Goal: Task Accomplishment & Management: Manage account settings

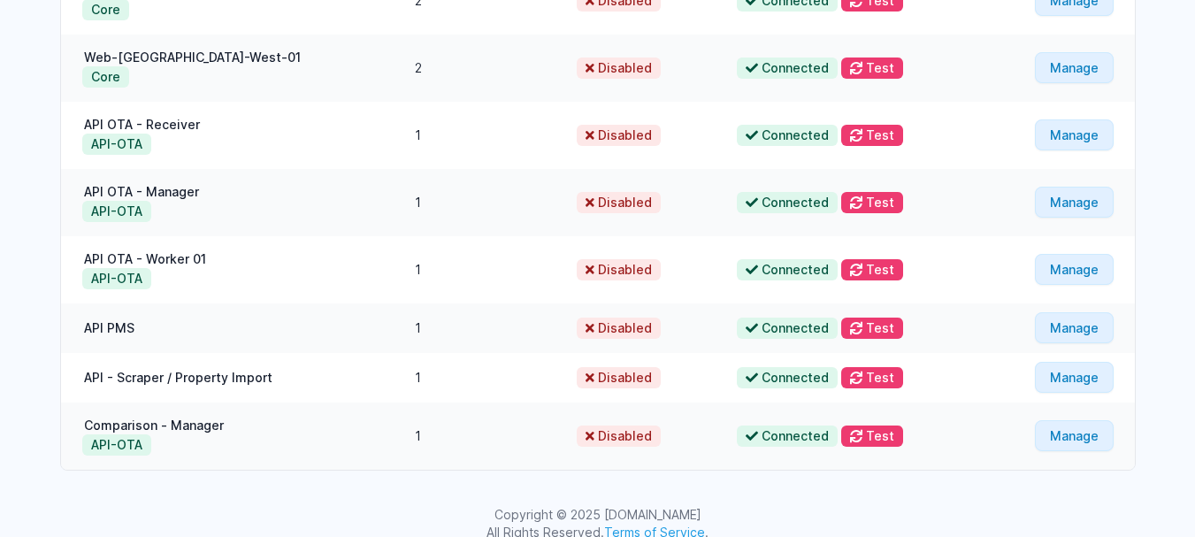
scroll to position [416, 0]
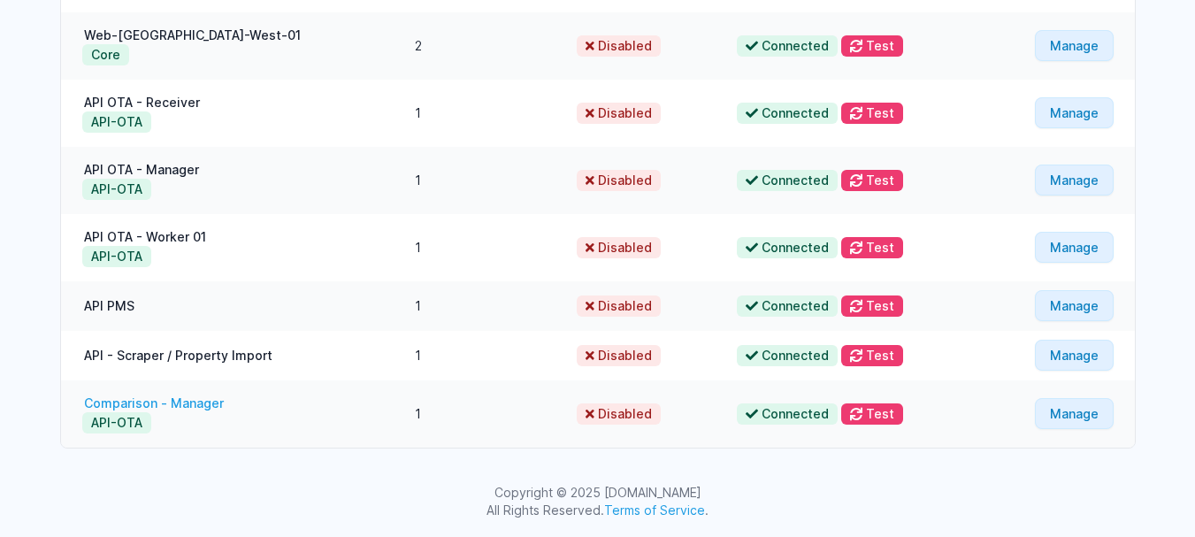
click at [159, 403] on link "Comparison - Manager" at bounding box center [153, 402] width 143 height 15
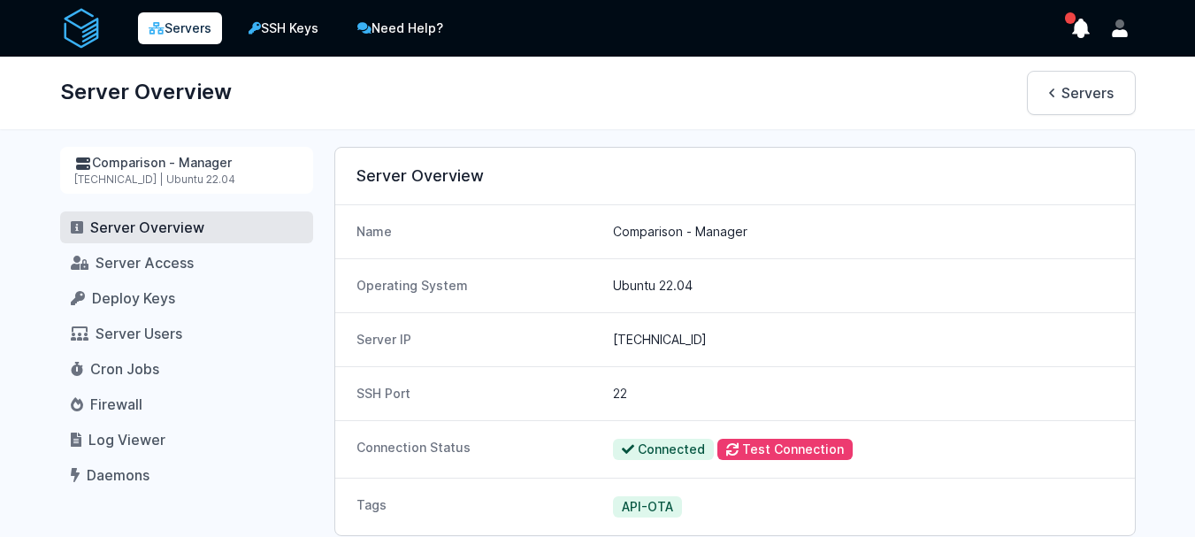
scroll to position [88, 0]
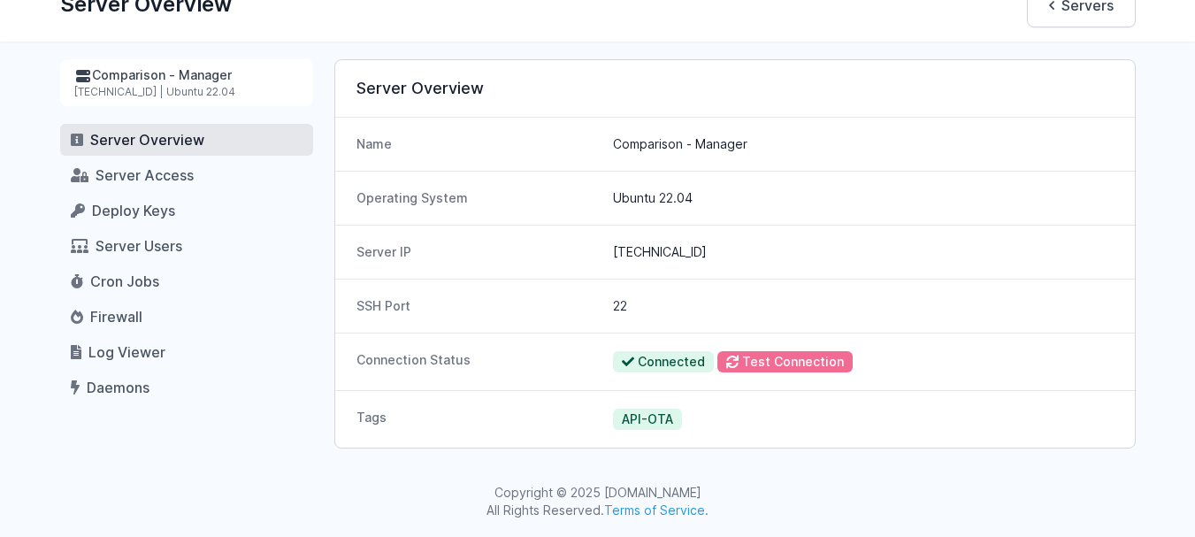
click at [804, 365] on button "Test Connection" at bounding box center [785, 361] width 135 height 21
click at [518, 322] on div "SSH Port 22" at bounding box center [735, 306] width 800 height 54
click at [449, 341] on div "Connection Status Error Test Connection" at bounding box center [735, 362] width 800 height 58
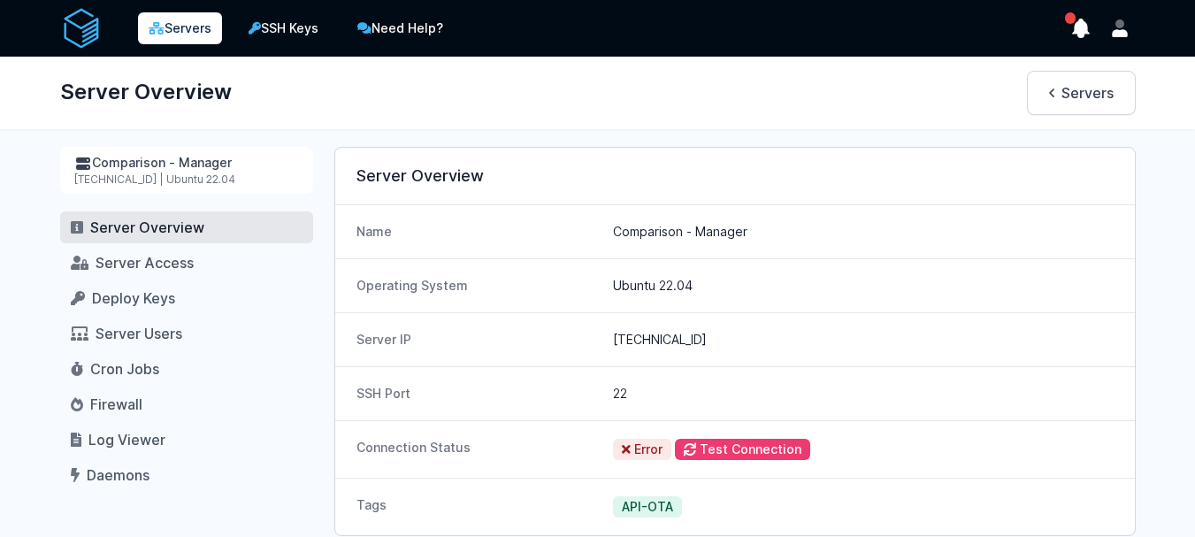
scroll to position [80, 0]
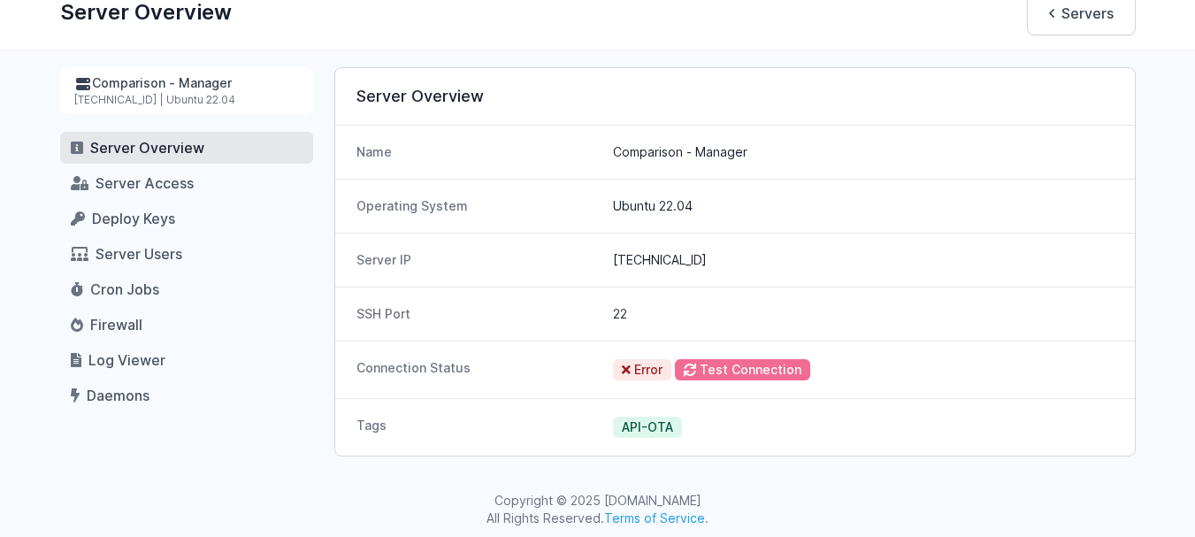
click at [718, 363] on button "Test Connection" at bounding box center [742, 369] width 135 height 21
click at [717, 370] on button "Test Connection" at bounding box center [742, 369] width 135 height 21
drag, startPoint x: 717, startPoint y: 370, endPoint x: 735, endPoint y: 349, distance: 27.6
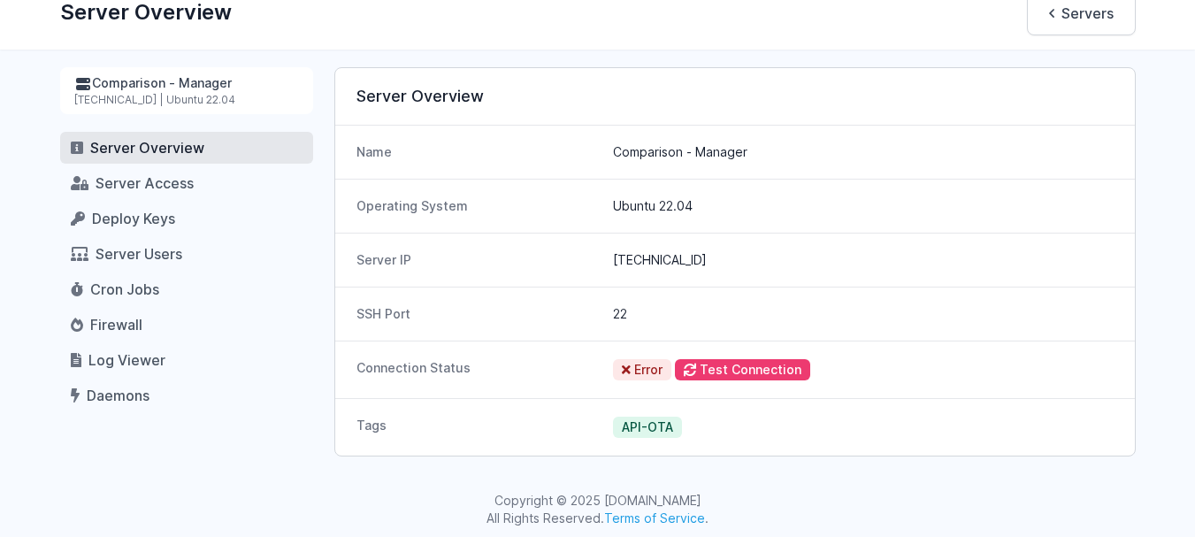
click at [718, 368] on button "Test Connection" at bounding box center [742, 369] width 135 height 21
click at [1063, 6] on link "Servers" at bounding box center [1081, 13] width 109 height 44
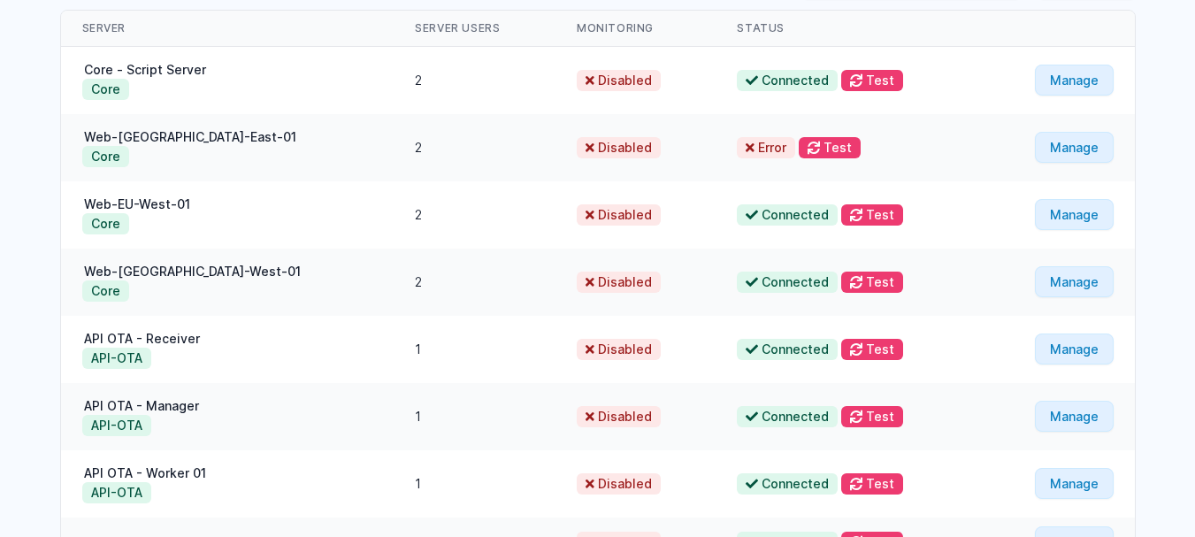
scroll to position [416, 0]
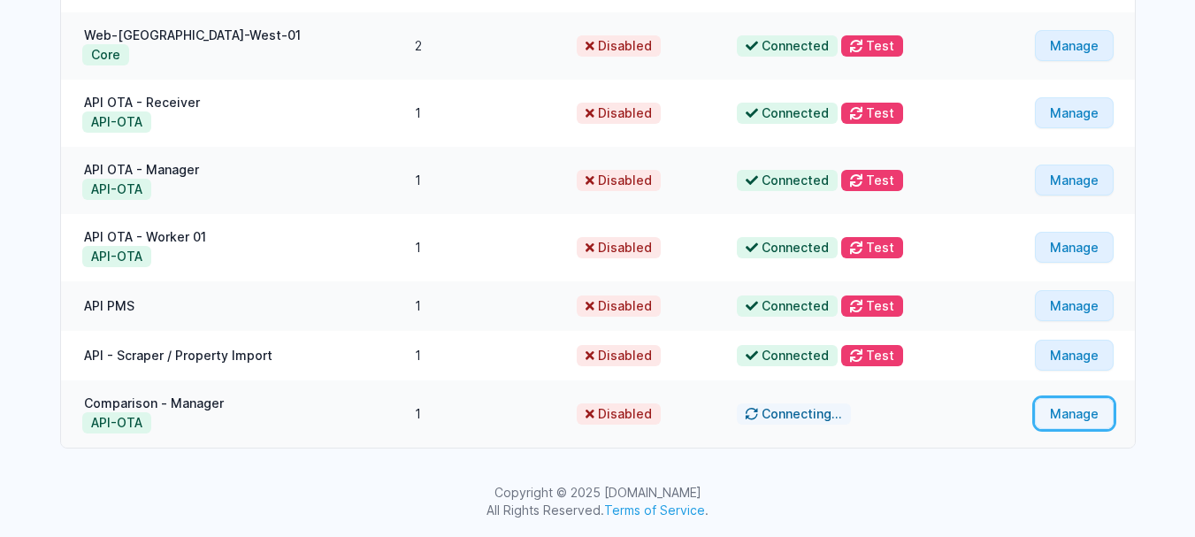
click at [1076, 408] on link "Manage" at bounding box center [1074, 413] width 79 height 31
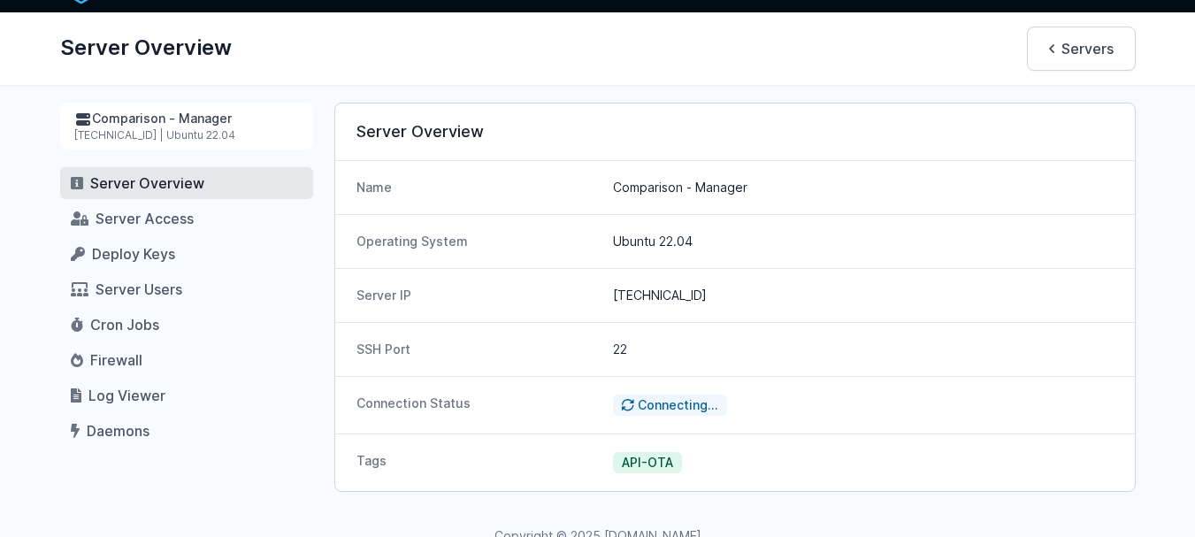
scroll to position [88, 0]
